Goal: Transaction & Acquisition: Purchase product/service

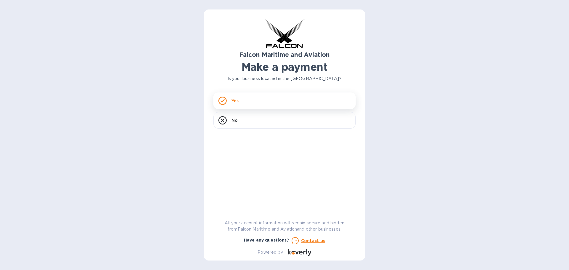
click at [238, 99] on p "Yes" at bounding box center [234, 101] width 7 height 6
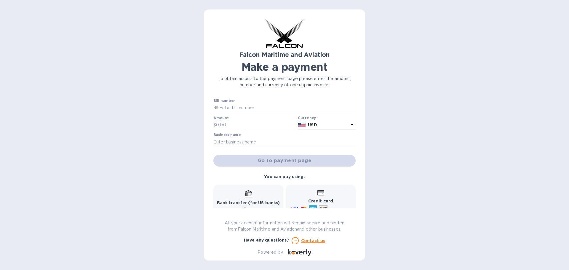
click at [231, 108] on input "text" at bounding box center [286, 107] width 137 height 9
click at [229, 123] on input "text" at bounding box center [255, 125] width 79 height 9
click at [233, 144] on input "text" at bounding box center [284, 141] width 142 height 9
click at [359, 143] on div "Falcon Maritime and Aviation Make a payment To obtain access to the payment pag…" at bounding box center [284, 134] width 161 height 251
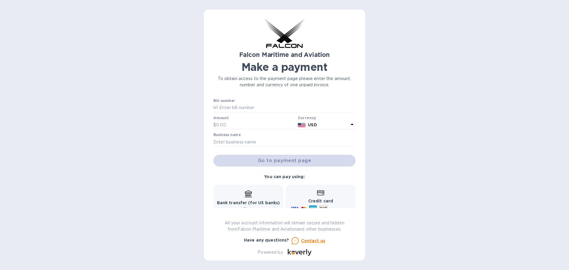
click at [265, 161] on div "Go to payment page" at bounding box center [284, 160] width 145 height 14
click at [223, 106] on input "text" at bounding box center [286, 107] width 137 height 9
click at [233, 110] on input "text" at bounding box center [286, 107] width 137 height 9
paste input "SCOMAI00064101"
type input "SCOMAI00064101"
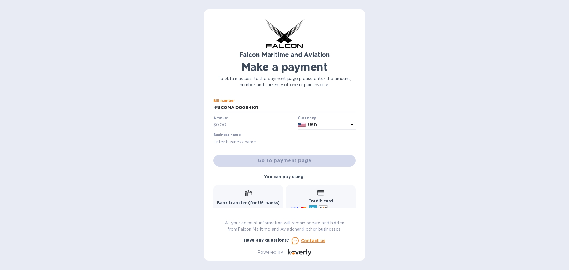
click at [232, 124] on input "text" at bounding box center [255, 125] width 79 height 9
type input "495.00"
click at [225, 142] on input "text" at bounding box center [284, 141] width 142 height 9
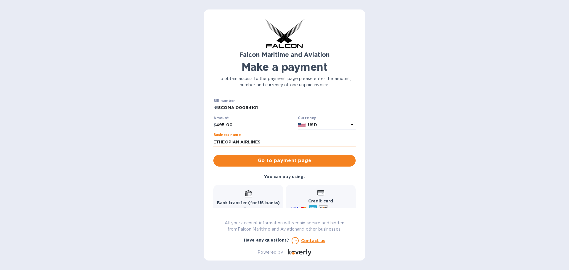
click at [224, 142] on input "ETHEOPIAN AIRLINES" at bounding box center [284, 141] width 142 height 9
type input "ETHIOPIAN AIRLINES"
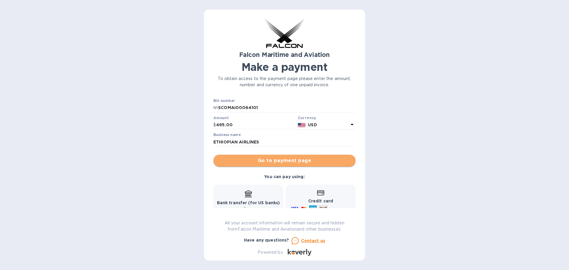
click at [292, 163] on span "Go to payment page" at bounding box center [284, 160] width 133 height 7
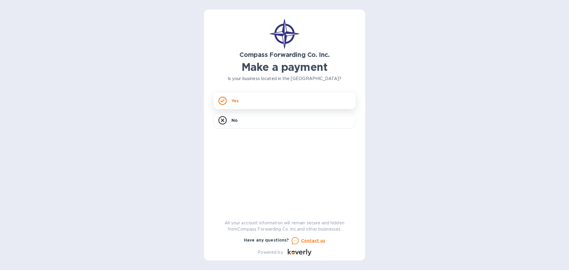
click at [235, 102] on p "Yes" at bounding box center [234, 101] width 7 height 6
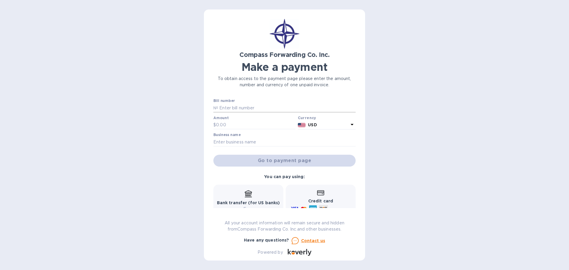
click at [224, 110] on input "text" at bounding box center [286, 107] width 137 height 9
paste input "SCOMAI00064101"
type input "SCOMAI00064101"
click at [230, 124] on input "text" at bounding box center [255, 125] width 79 height 9
type input "495"
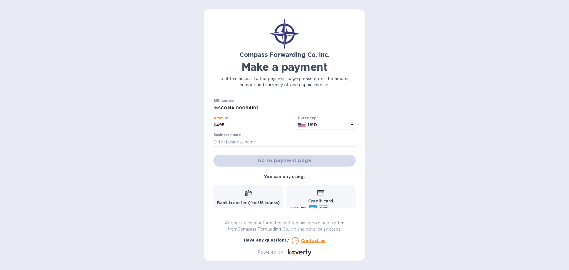
click at [231, 140] on input "text" at bounding box center [284, 141] width 142 height 9
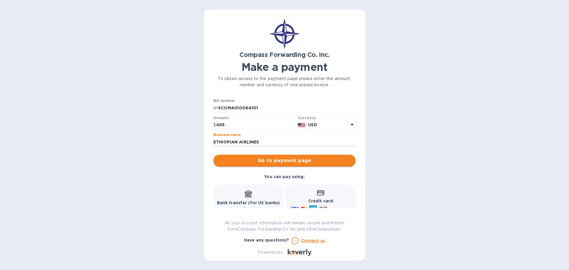
type input "ETHIOPIAN AIRLINES"
click at [293, 160] on span "Go to payment page" at bounding box center [284, 160] width 133 height 7
